Goal: Transaction & Acquisition: Book appointment/travel/reservation

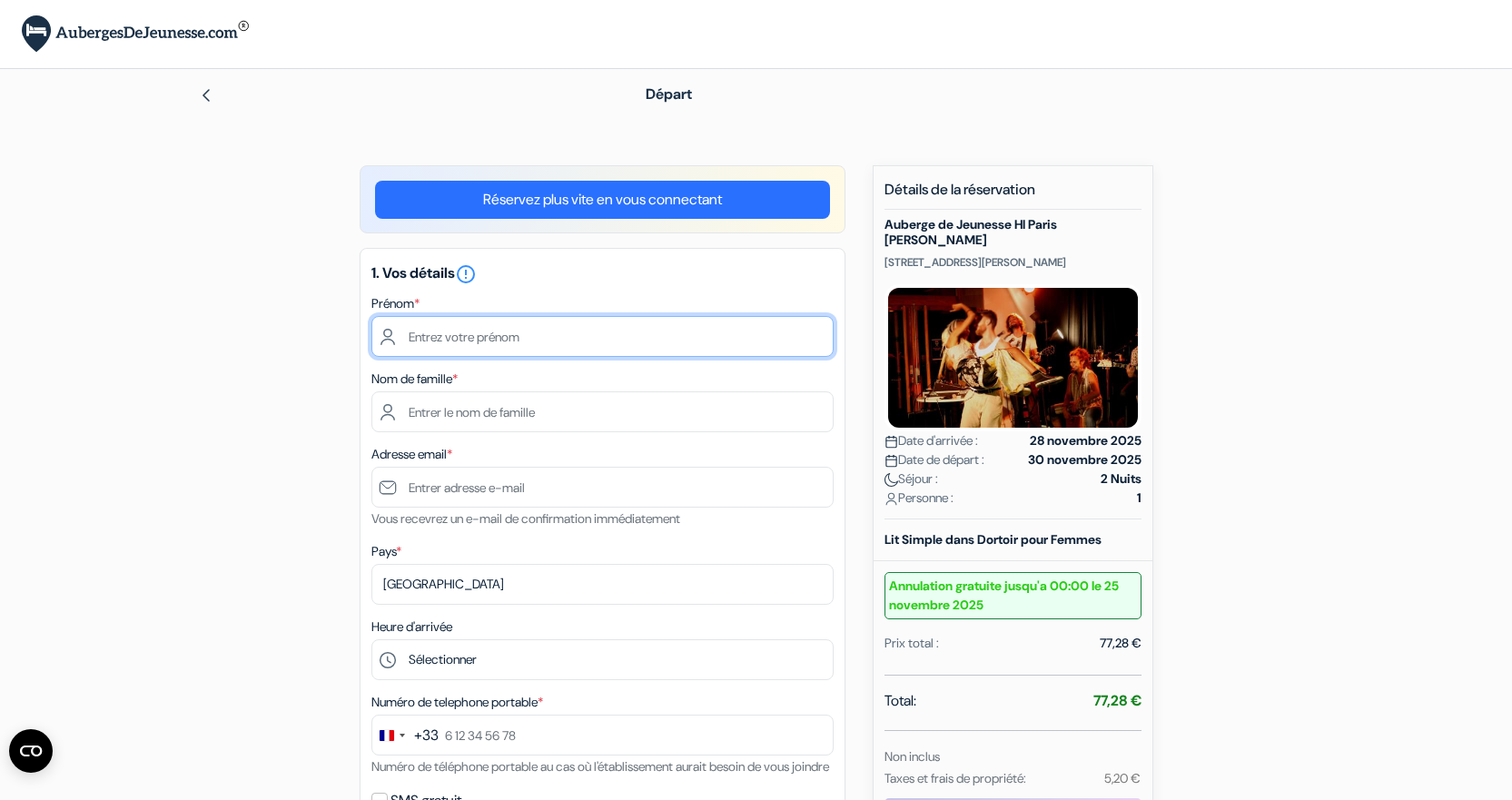
click at [526, 345] on input "text" at bounding box center [603, 336] width 462 height 41
type input "[GEOGRAPHIC_DATA]"
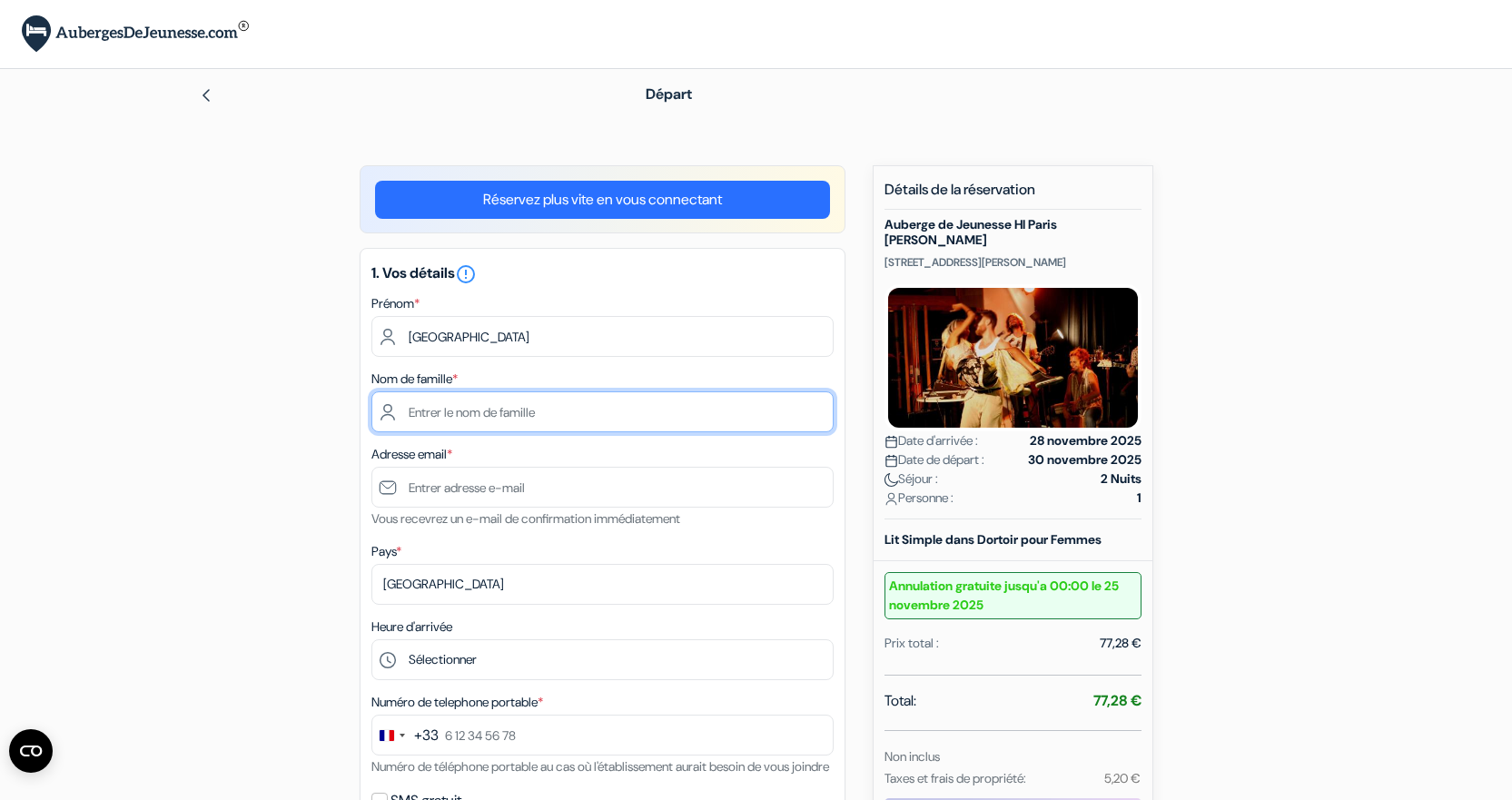
type input "AUSSENAC"
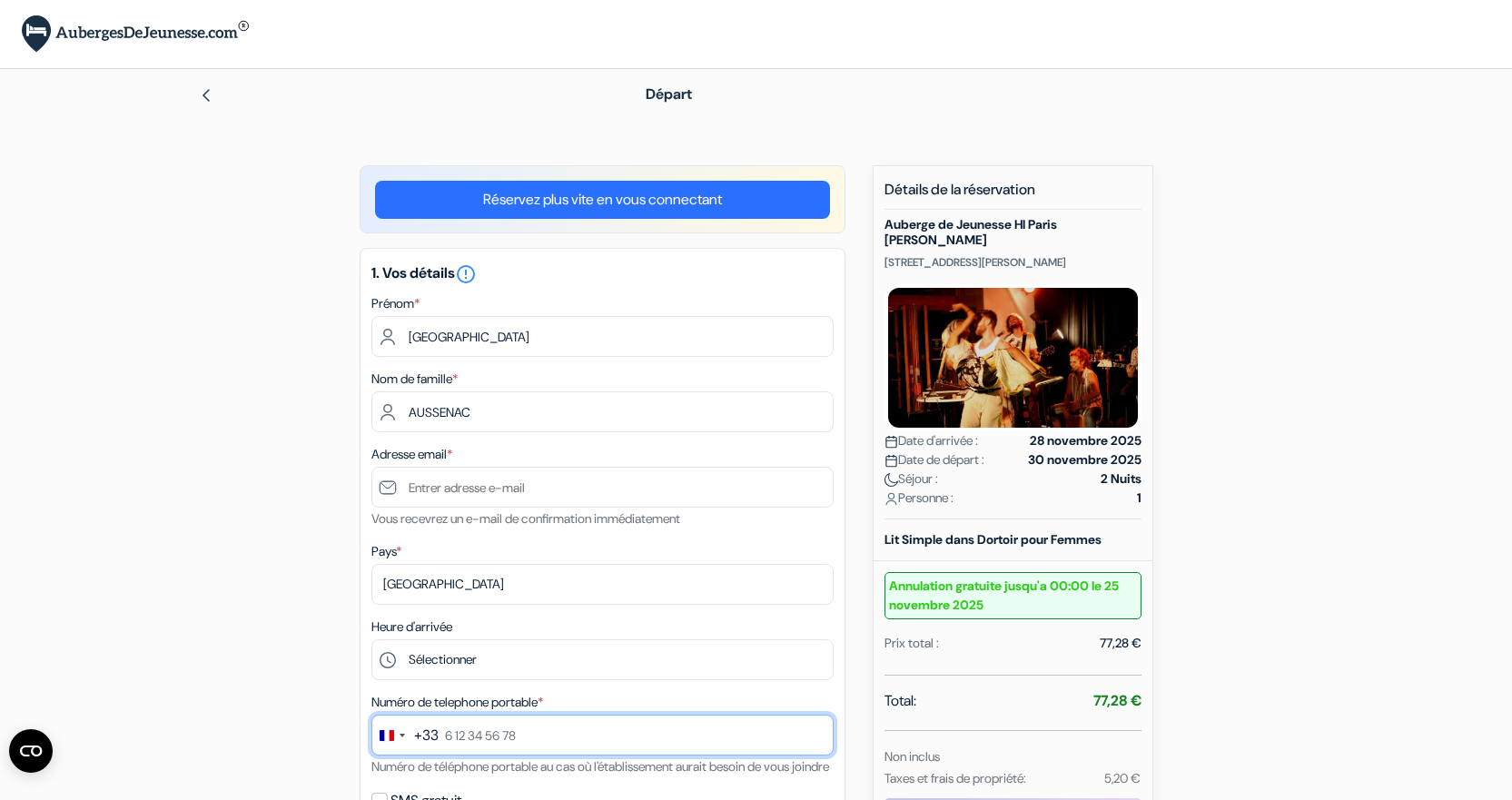
type input "0617054047"
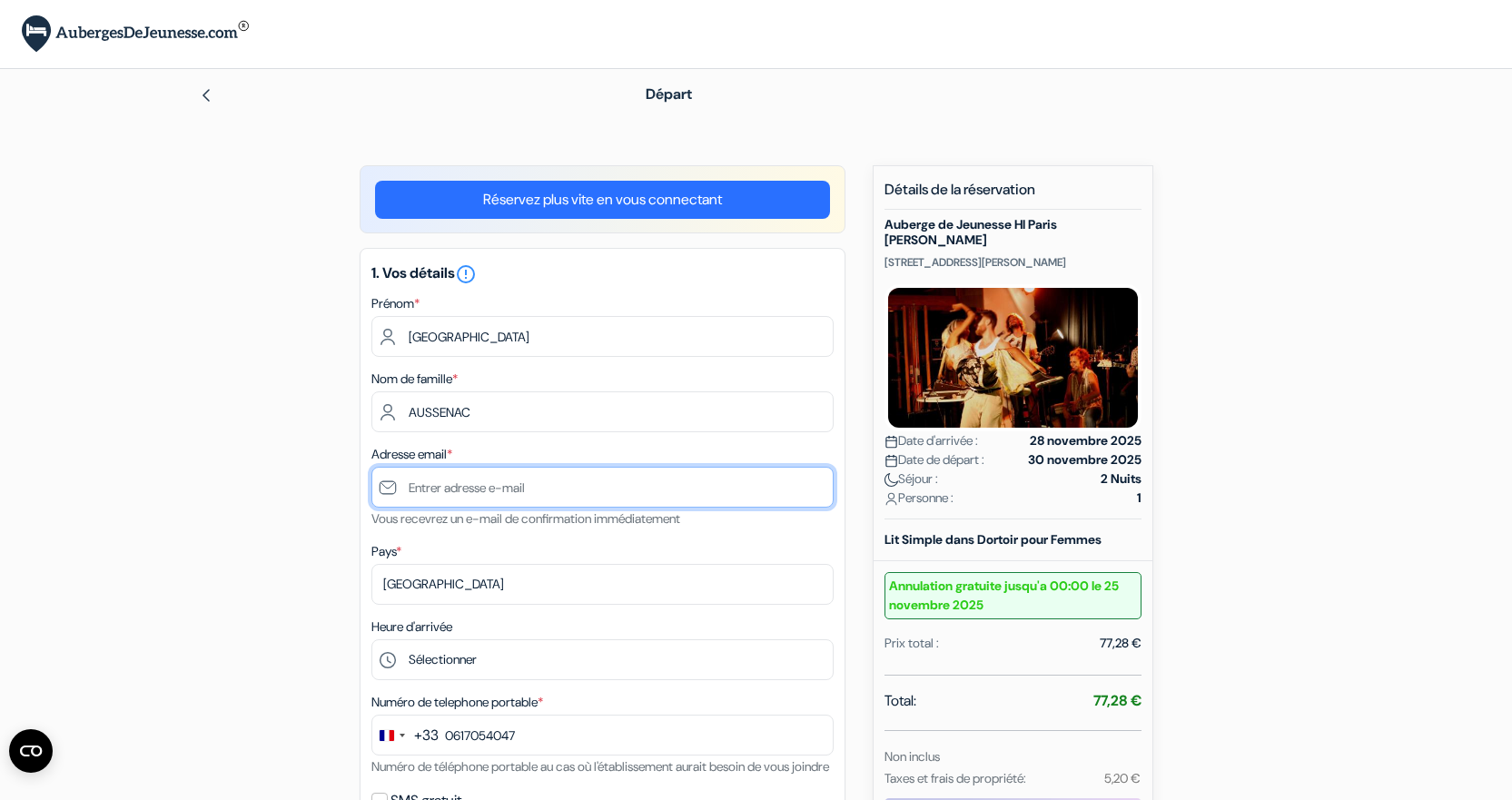
click at [503, 496] on input "text" at bounding box center [603, 487] width 462 height 41
click at [503, 496] on input "franceaussenac" at bounding box center [603, 487] width 462 height 41
type input "[EMAIL_ADDRESS][DOMAIN_NAME]"
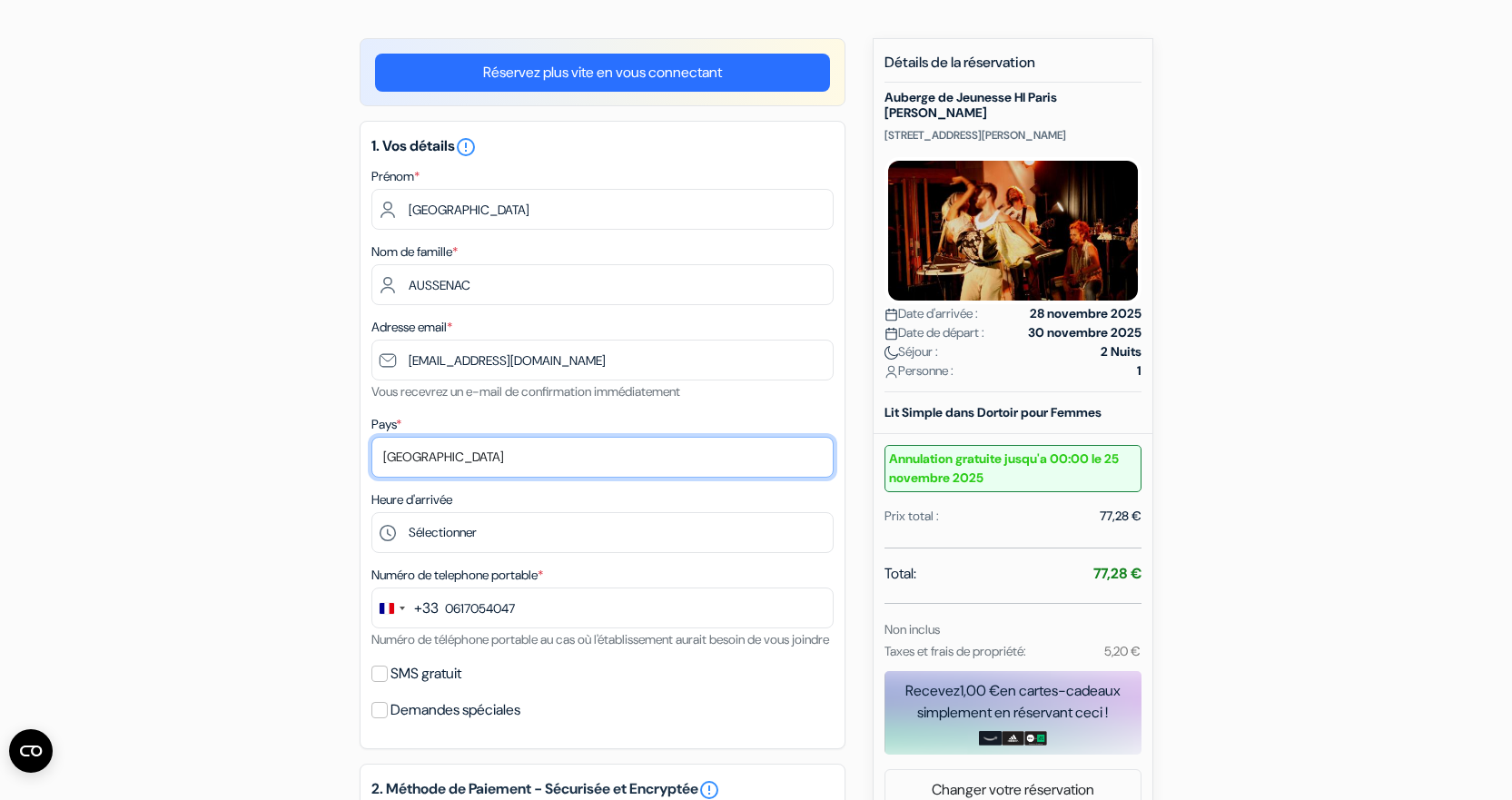
scroll to position [182, 0]
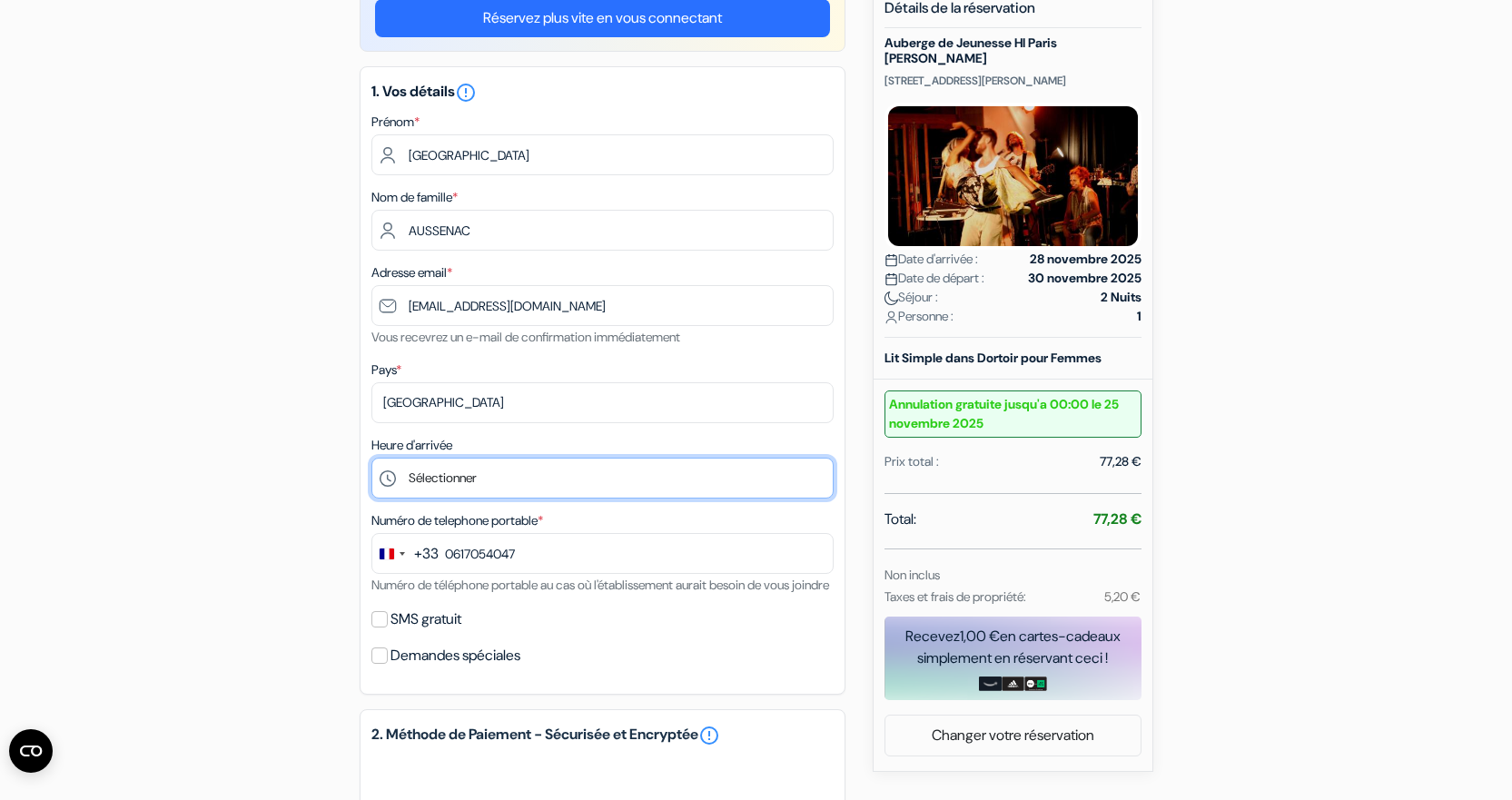
click at [483, 480] on select "Sélectionner 15:00 16:00 17:00 18:00 19:00 20:00 21:00 22:00 23:00 0:00" at bounding box center [603, 478] width 462 height 41
select select "15"
click at [372, 458] on select "Sélectionner 15:00 16:00 17:00 18:00 19:00 20:00 21:00 22:00 23:00 0:00" at bounding box center [603, 478] width 462 height 41
click at [384, 628] on input "SMS gratuit" at bounding box center [380, 619] width 17 height 17
checkbox input "true"
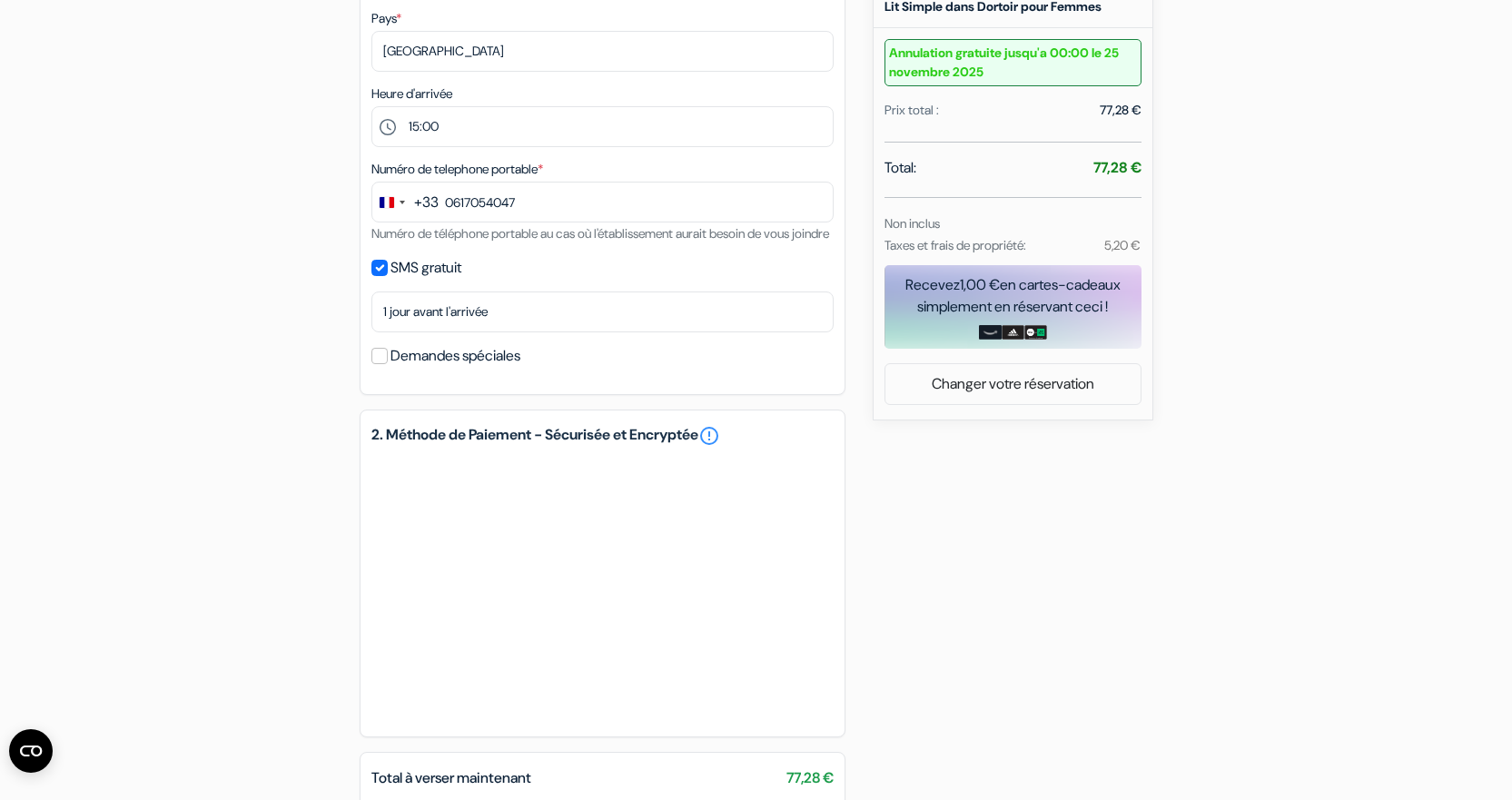
scroll to position [790, 0]
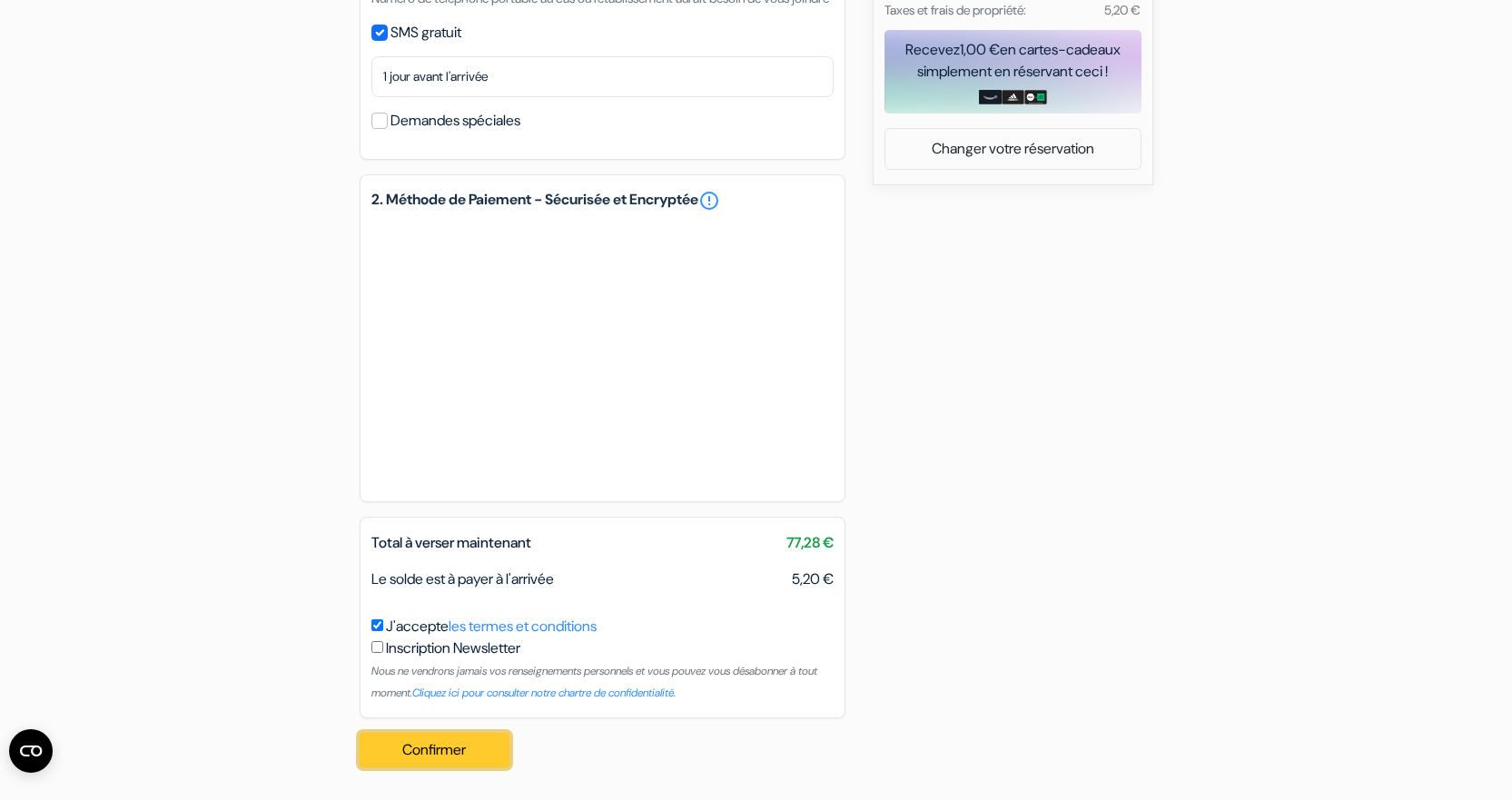
click at [410, 754] on button "Confirmer Loading..." at bounding box center [435, 750] width 150 height 35
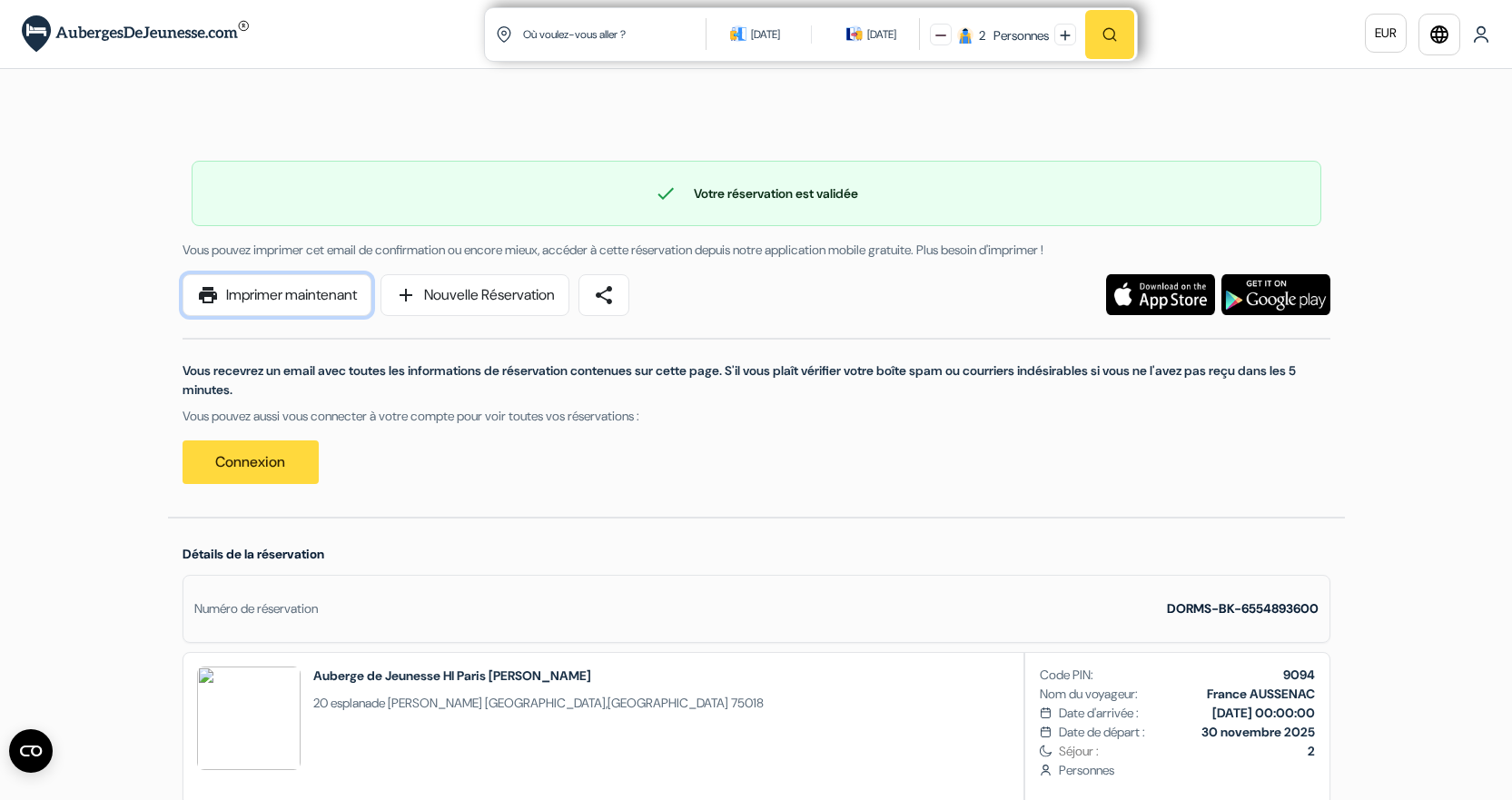
drag, startPoint x: 238, startPoint y: 288, endPoint x: 1117, endPoint y: 606, distance: 934.8
click at [238, 288] on link "print Imprimer maintenant" at bounding box center [277, 295] width 189 height 42
